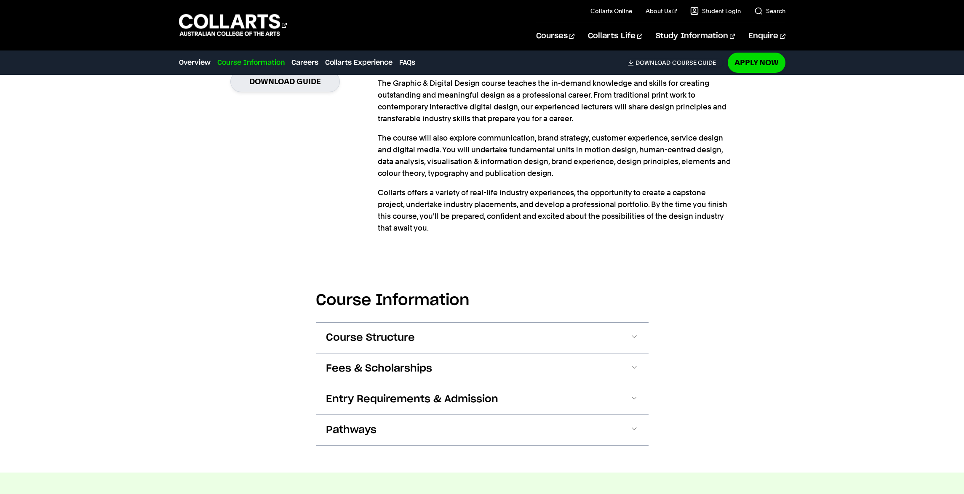
scroll to position [710, 0]
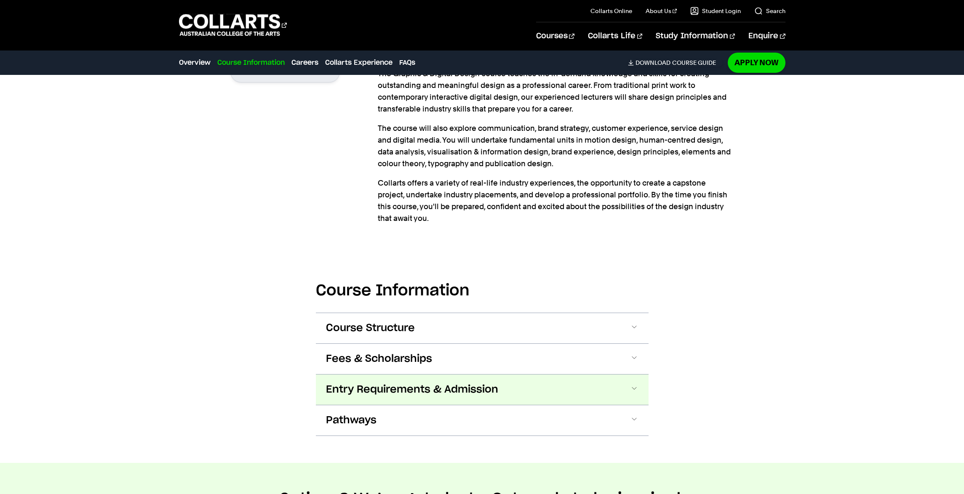
click at [379, 383] on span "Entry Requirements & Admission" at bounding box center [412, 389] width 172 height 13
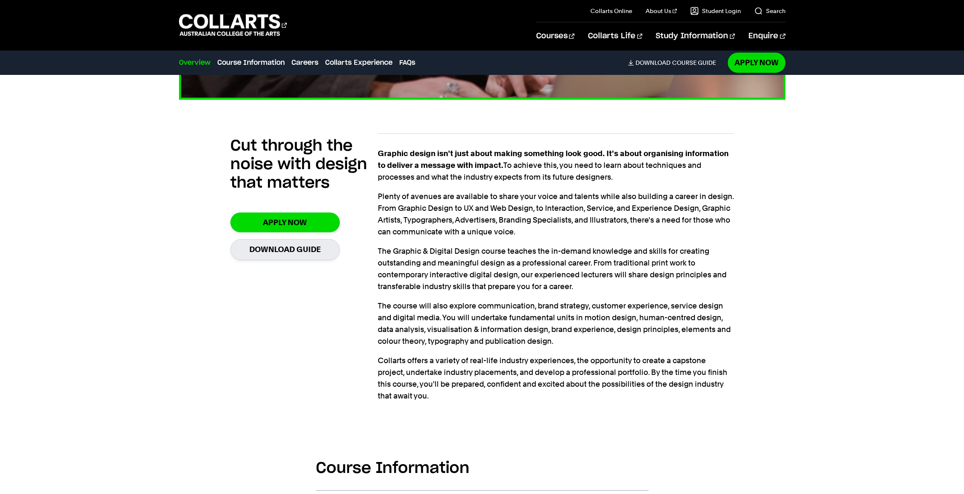
scroll to position [531, 0]
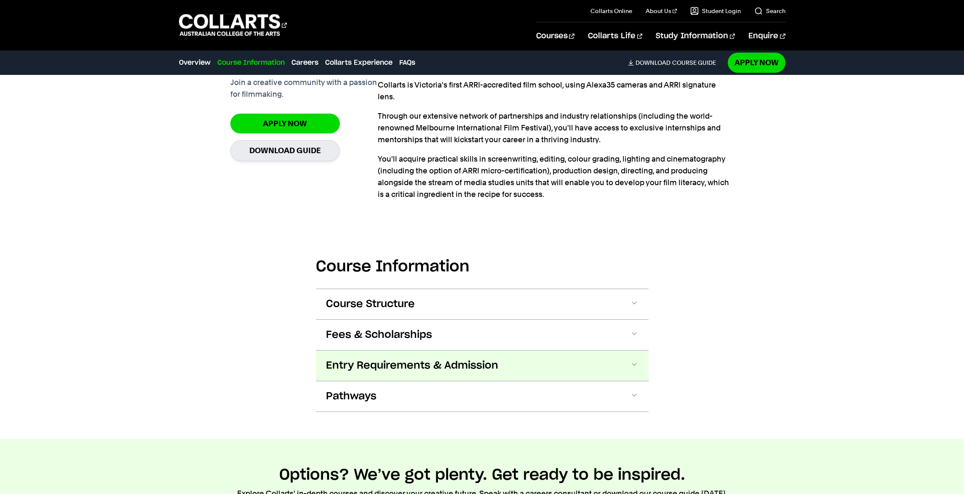
scroll to position [670, 0]
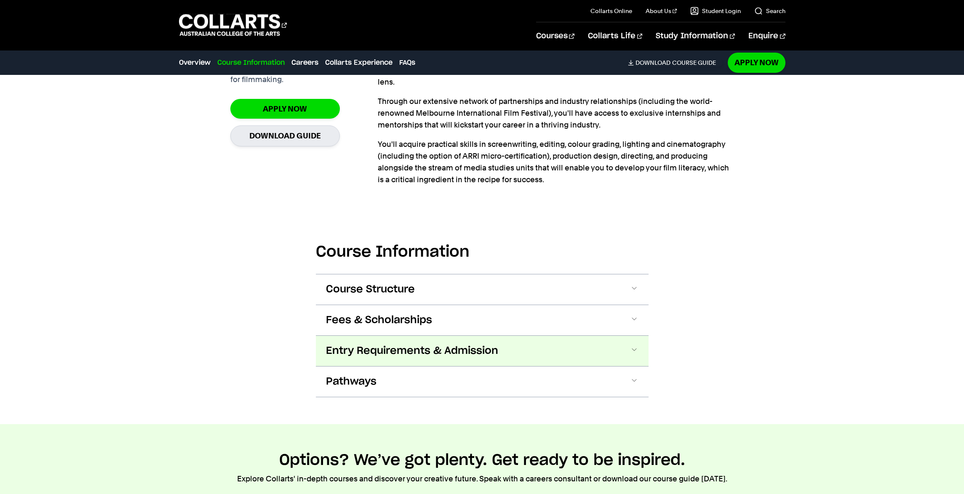
click at [483, 344] on span "Entry Requirements & Admission" at bounding box center [412, 350] width 172 height 13
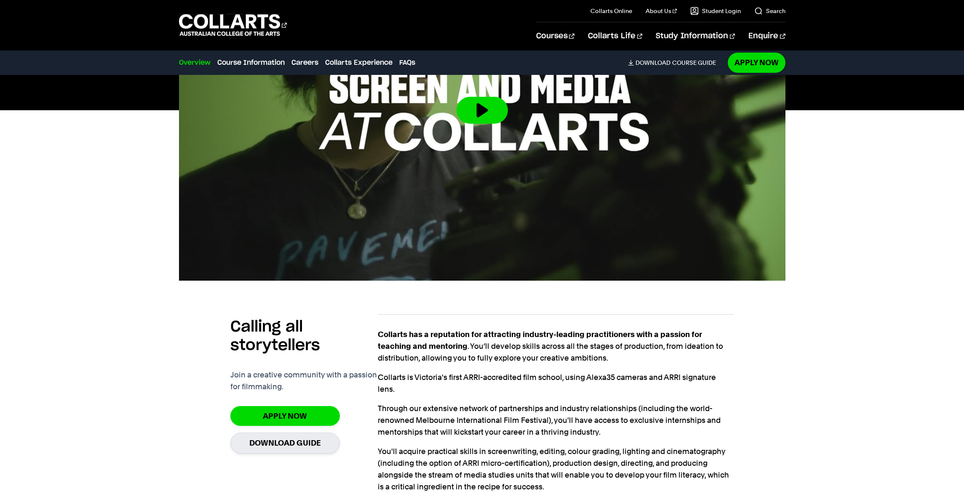
scroll to position [0, 0]
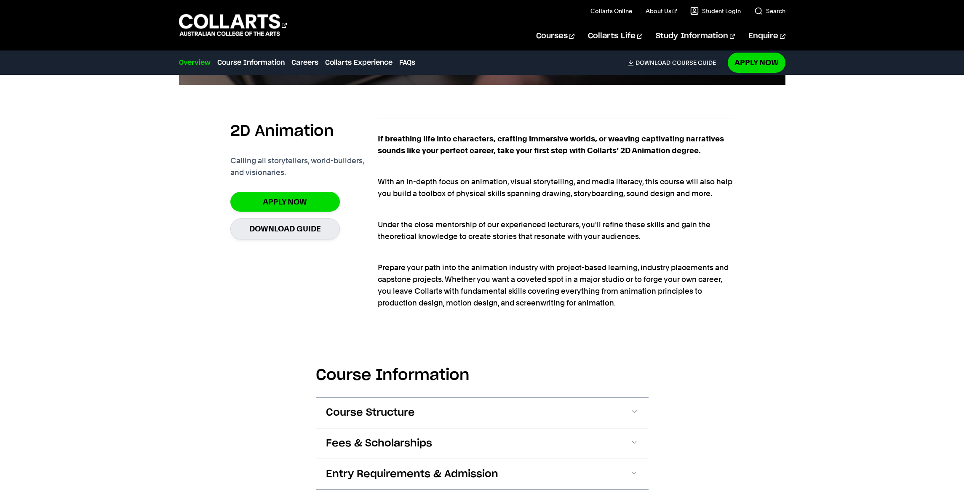
scroll to position [548, 0]
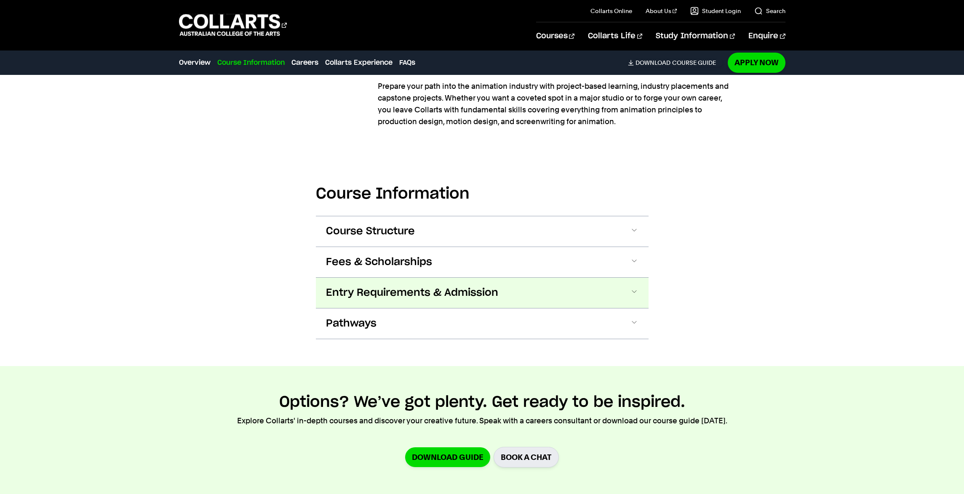
click at [602, 278] on button "Entry Requirements & Admission" at bounding box center [482, 293] width 333 height 30
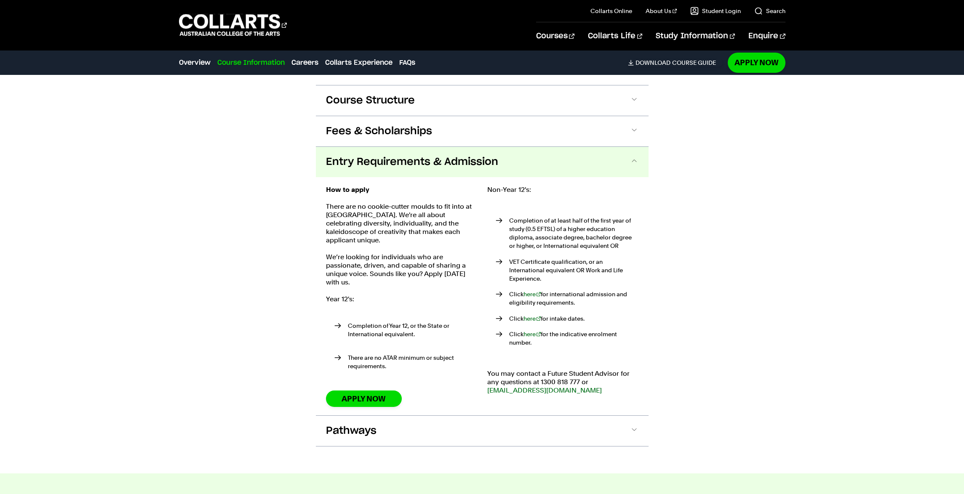
scroll to position [879, 0]
